Goal: Complete application form

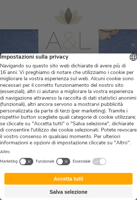
click at [71, 177] on button "Accetta tutti" at bounding box center [68, 179] width 129 height 12
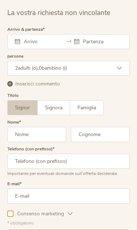
scroll to position [1850, 0]
click at [46, 34] on div at bounding box center [68, 41] width 123 height 15
click at [34, 38] on input "text" at bounding box center [40, 41] width 37 height 7
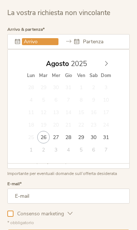
click at [109, 57] on span at bounding box center [106, 62] width 12 height 10
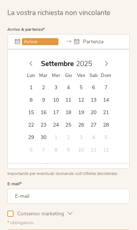
type input "05.09.2025"
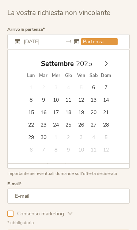
type input "07.09.2025"
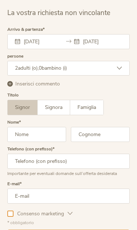
scroll to position [1769, 0]
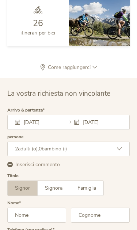
click at [121, 146] on icon at bounding box center [119, 148] width 5 height 5
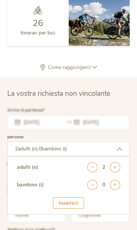
click at [115, 179] on icon at bounding box center [115, 184] width 10 height 10
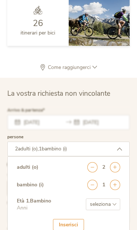
click at [116, 198] on select "seleziona 0 1 2 3 4 5 6 7 8 9 10 11 12 13 14 15 16 17" at bounding box center [103, 204] width 34 height 12
select select "9"
click at [71, 200] on div "Inserisci" at bounding box center [68, 225] width 31 height 12
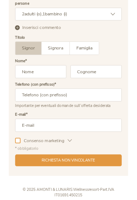
scroll to position [1902, 0]
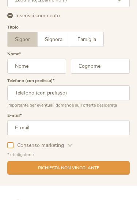
click at [55, 36] on span "Signora" at bounding box center [54, 39] width 18 height 7
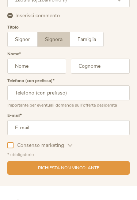
click at [41, 59] on input "text" at bounding box center [36, 66] width 59 height 15
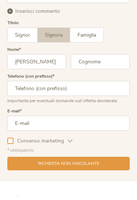
type input "Elena"
click at [93, 59] on input "text" at bounding box center [100, 66] width 59 height 15
type input "Ganzaroli"
click at [87, 85] on input "text" at bounding box center [68, 92] width 123 height 15
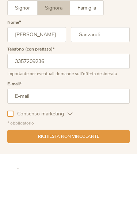
type input "3357209236"
click at [85, 120] on input "email" at bounding box center [68, 127] width 123 height 15
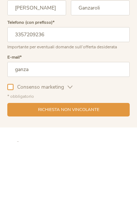
type input "ganzar"
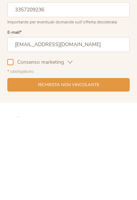
type input "ganzarolielena@hotmail.com"
click at [12, 142] on div at bounding box center [10, 145] width 6 height 6
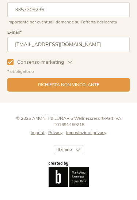
click at [68, 60] on icon at bounding box center [70, 62] width 5 height 5
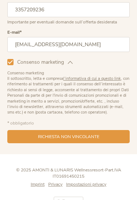
click at [8, 60] on icon at bounding box center [10, 62] width 5 height 5
click at [85, 134] on span "Richiesta non vincolante" at bounding box center [69, 137] width 62 height 6
